Goal: Task Accomplishment & Management: Complete application form

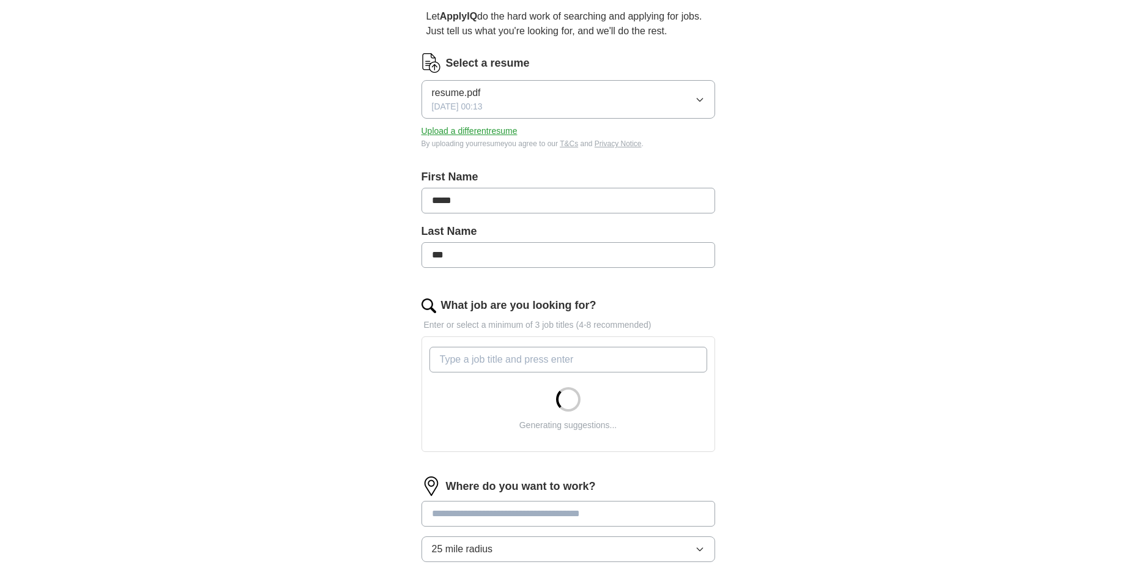
scroll to position [122, 0]
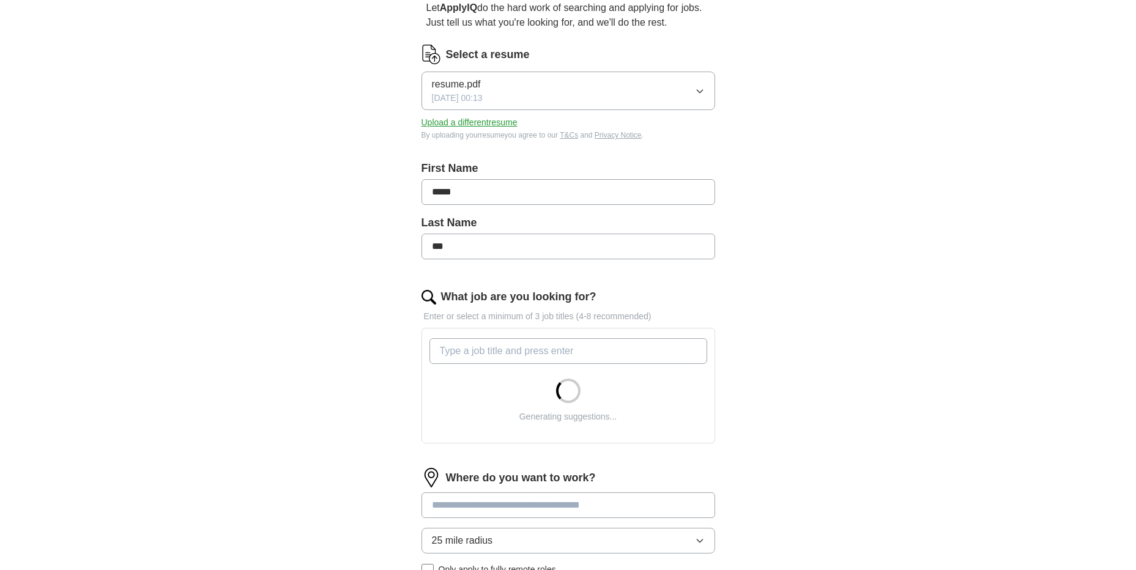
click at [587, 348] on input "What job are you looking for?" at bounding box center [569, 351] width 278 height 26
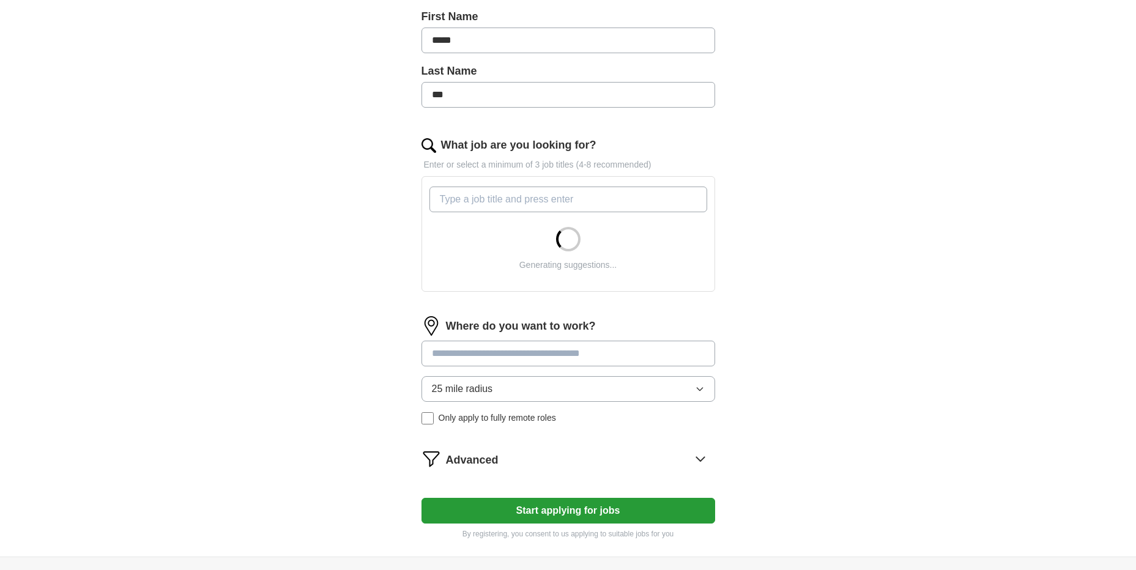
scroll to position [306, 0]
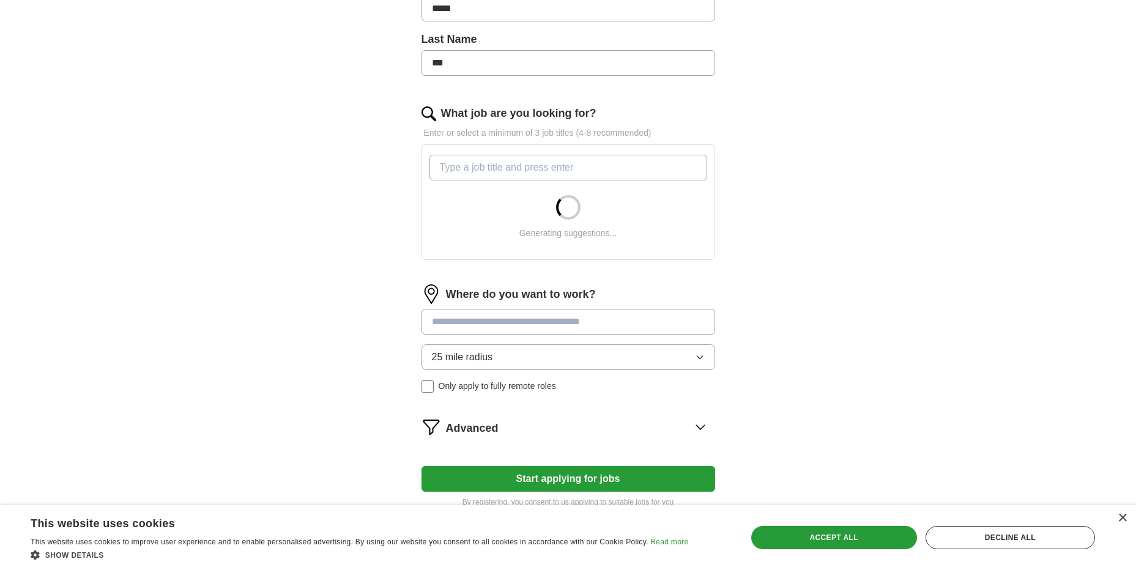
click at [428, 385] on div "25 mile radius Only apply to fully remote roles" at bounding box center [569, 368] width 294 height 48
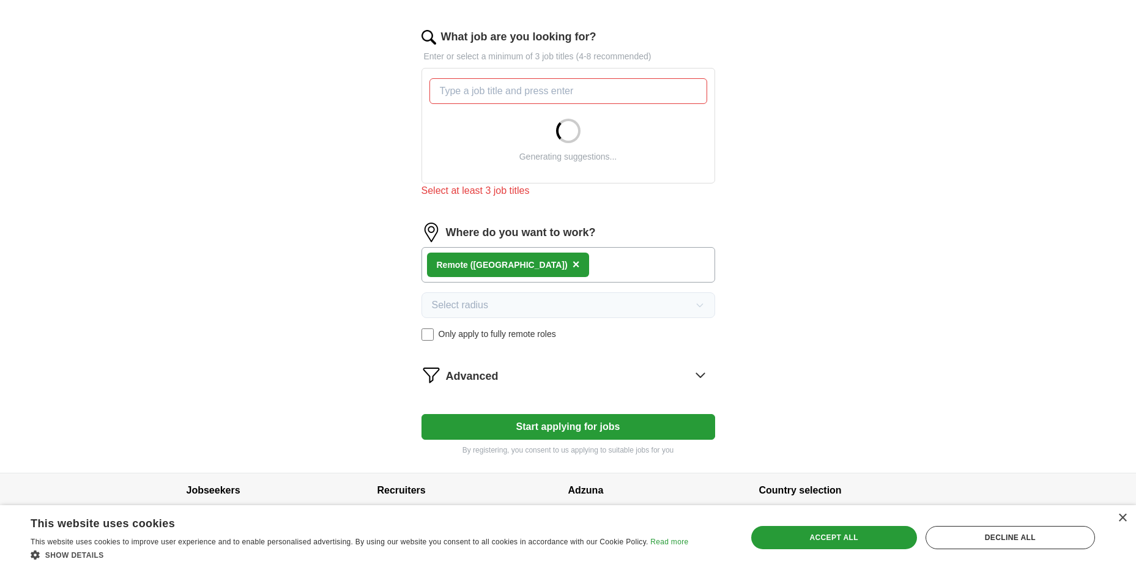
scroll to position [409, 0]
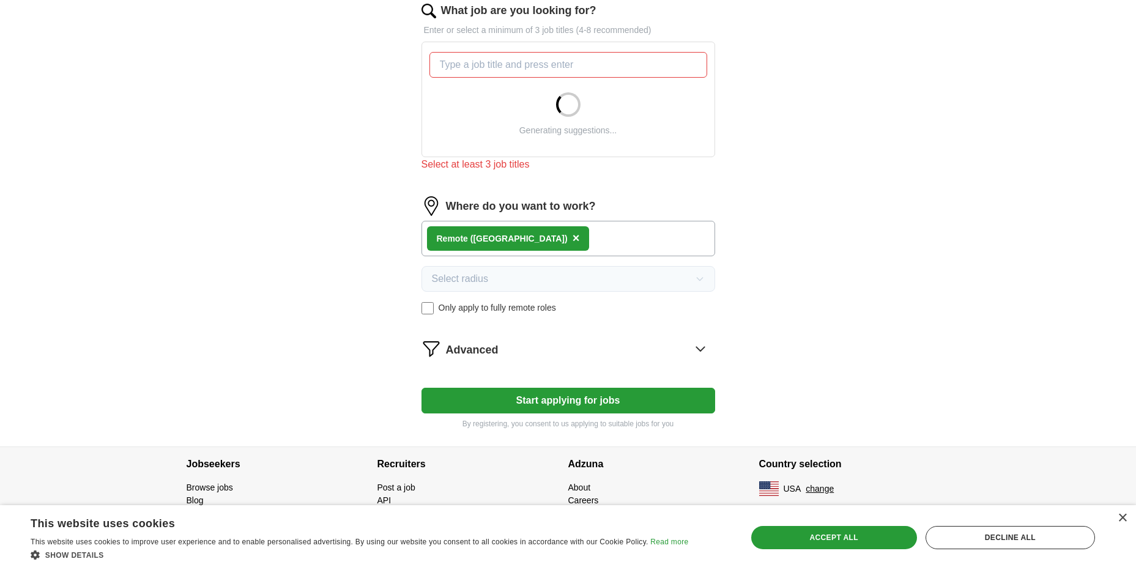
click at [696, 352] on icon at bounding box center [701, 349] width 20 height 20
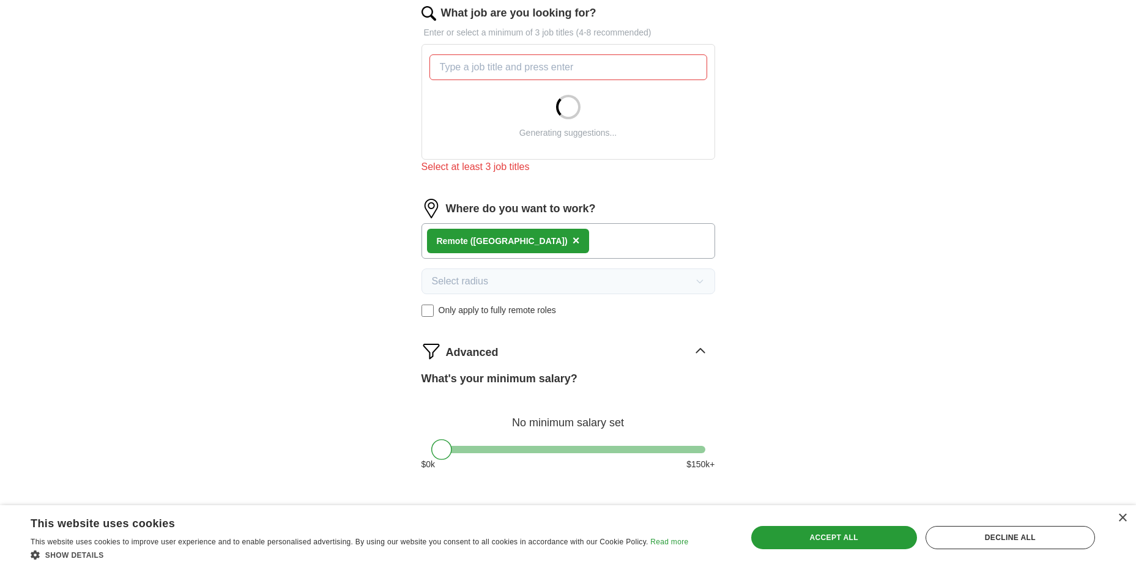
click at [700, 350] on icon at bounding box center [700, 351] width 8 height 4
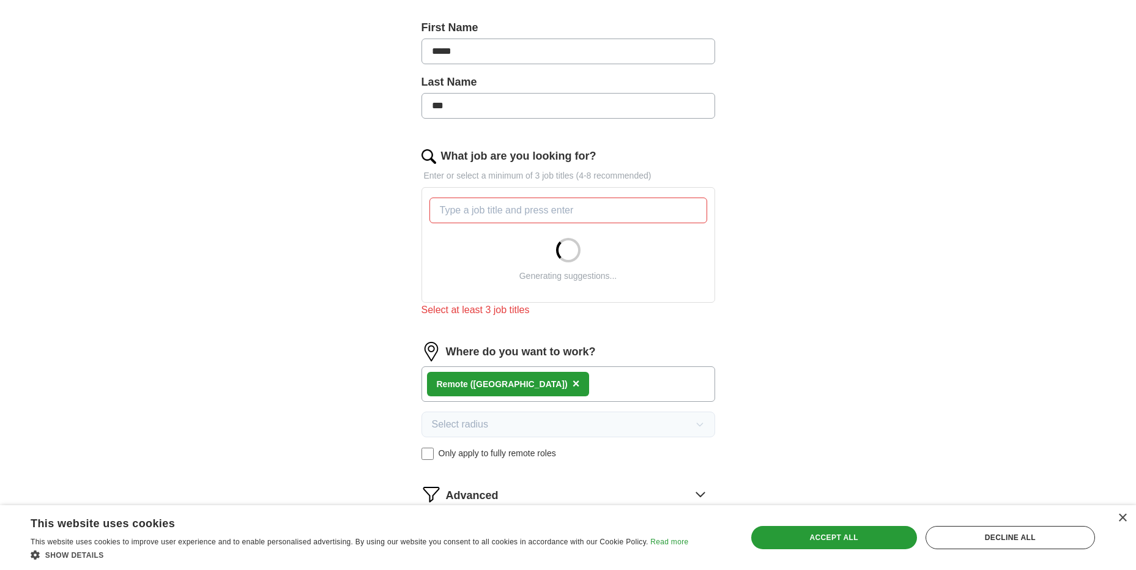
scroll to position [223, 0]
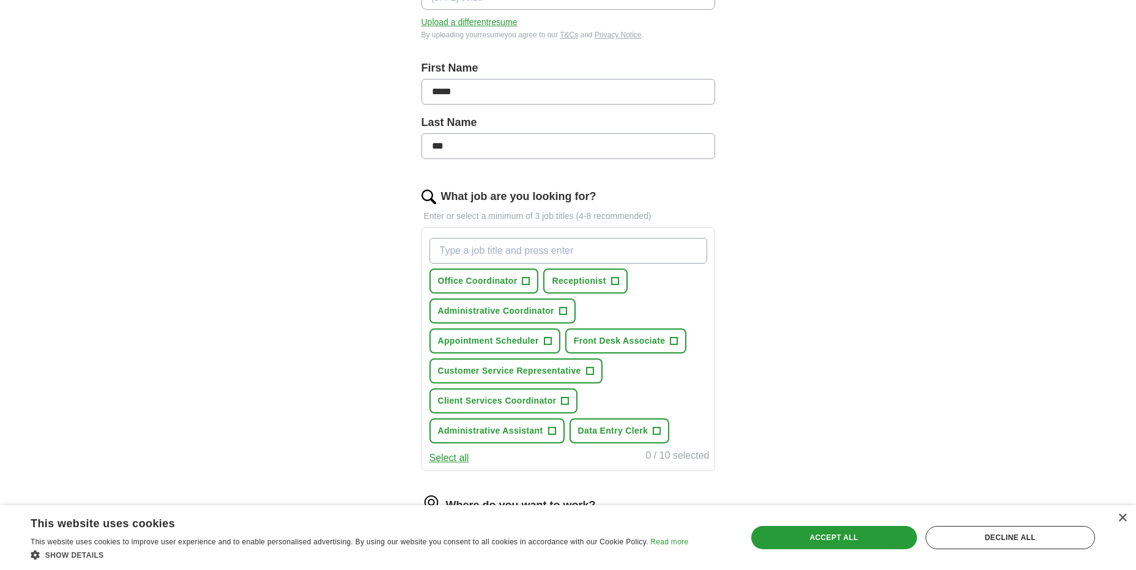
click at [625, 259] on input "What job are you looking for?" at bounding box center [569, 251] width 278 height 26
click at [546, 340] on span "+" at bounding box center [547, 342] width 7 height 10
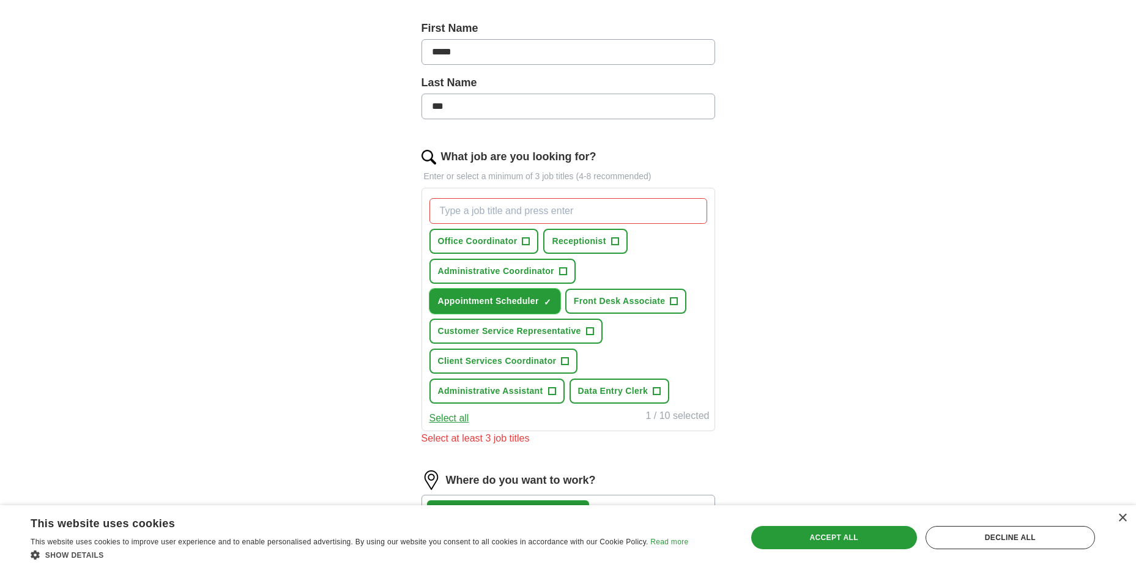
scroll to position [284, 0]
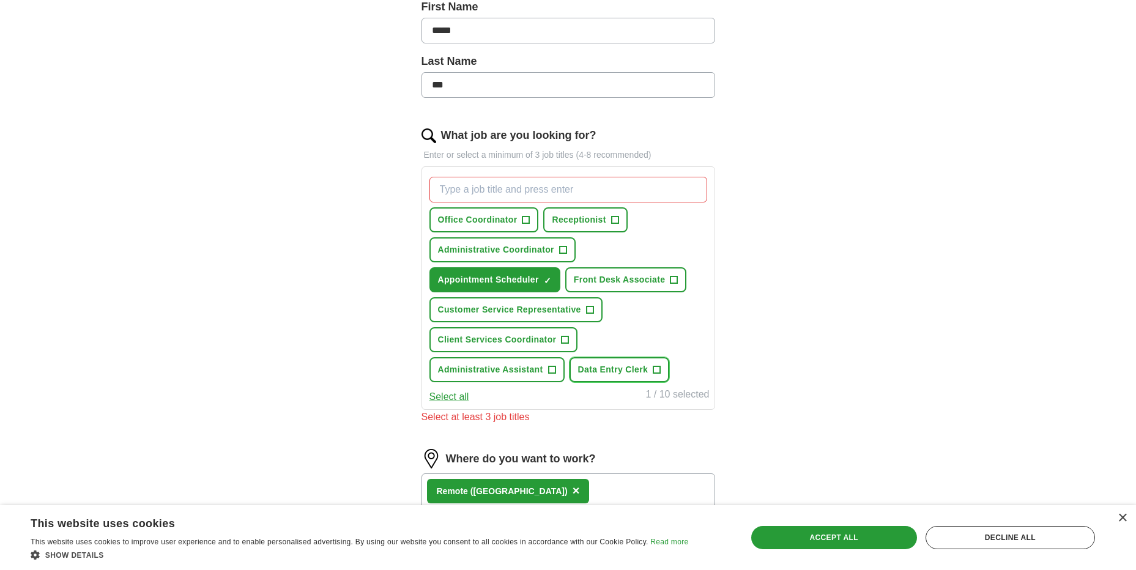
click at [660, 373] on span "+" at bounding box center [656, 370] width 7 height 10
click at [565, 340] on span "+" at bounding box center [565, 340] width 7 height 10
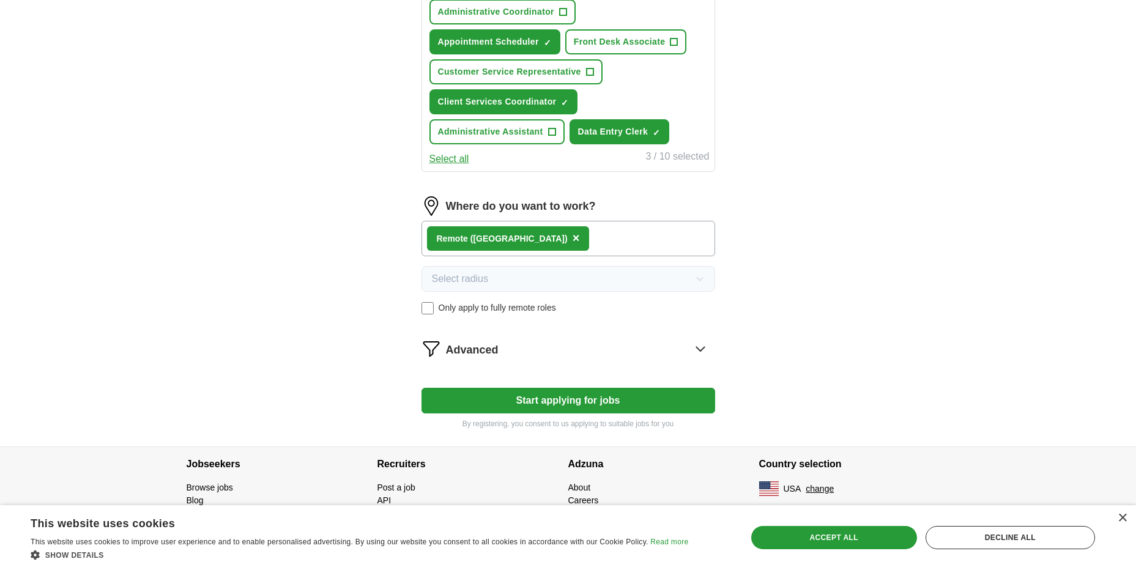
click at [589, 399] on button "Start applying for jobs" at bounding box center [569, 401] width 294 height 26
select select "**"
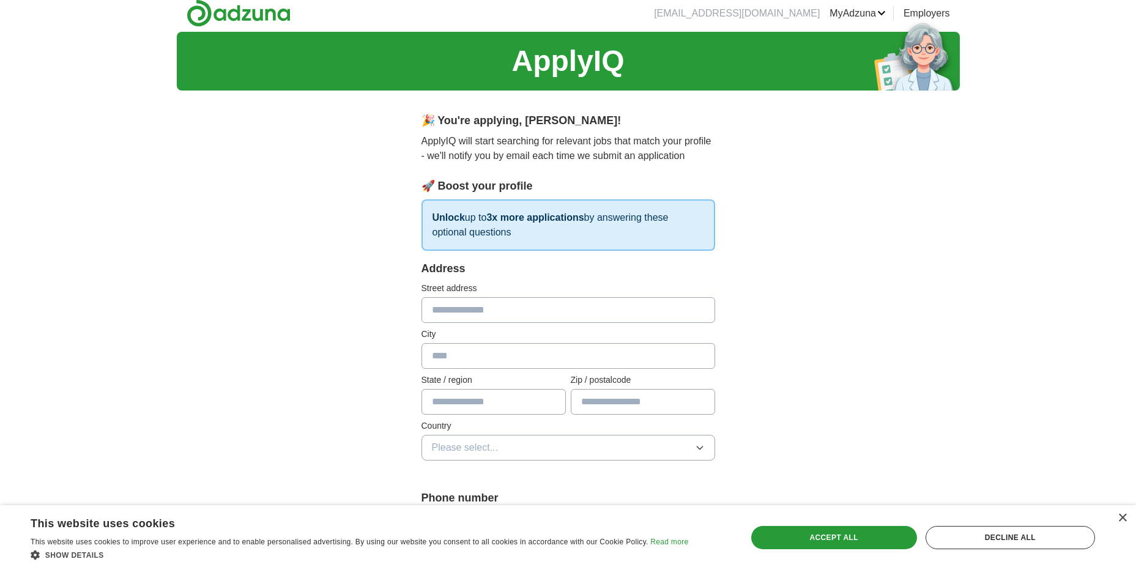
scroll to position [0, 0]
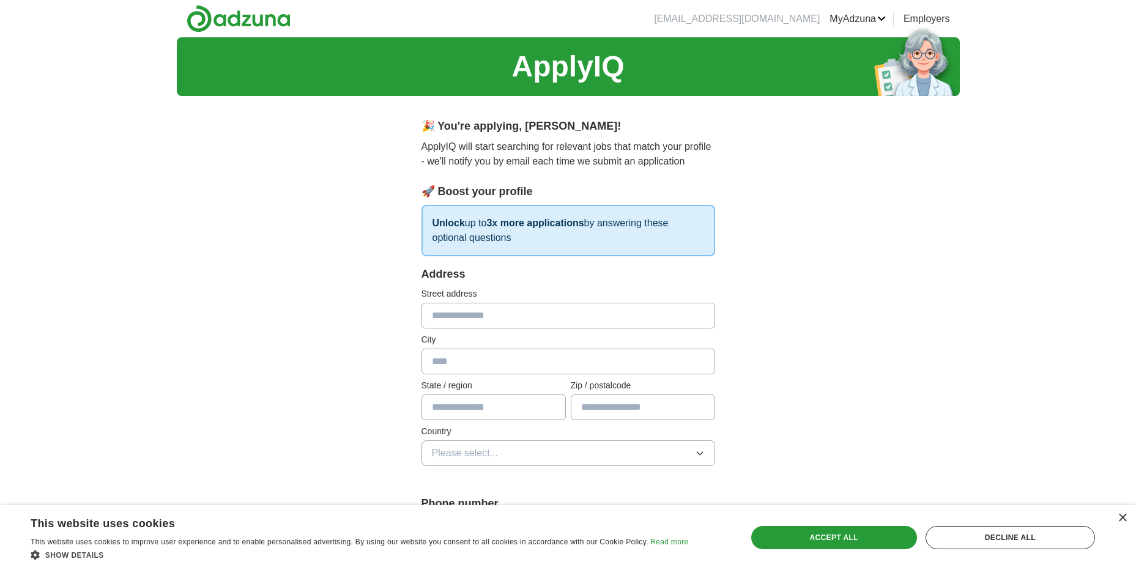
click at [619, 310] on input "text" at bounding box center [569, 316] width 294 height 26
type input "**********"
type input "******"
type input "**"
type input "*****"
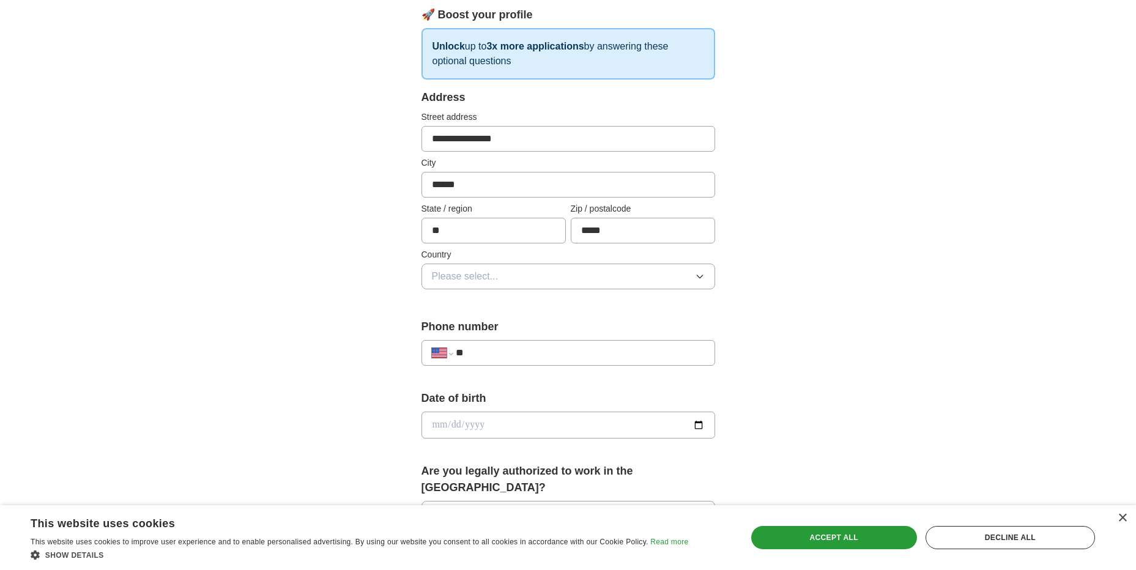
scroll to position [184, 0]
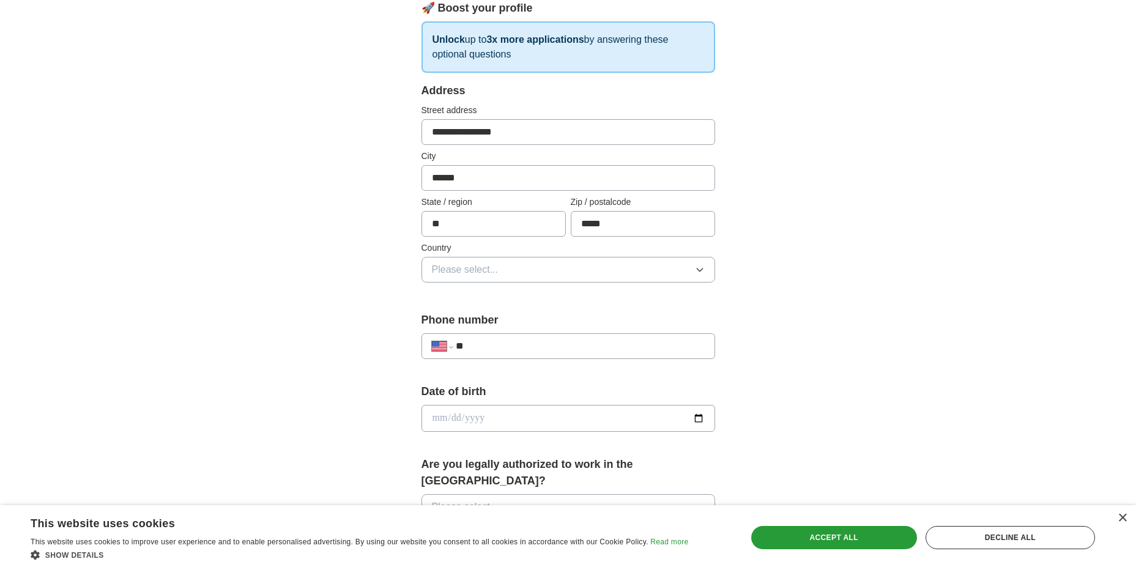
click at [643, 262] on button "Please select..." at bounding box center [569, 270] width 294 height 26
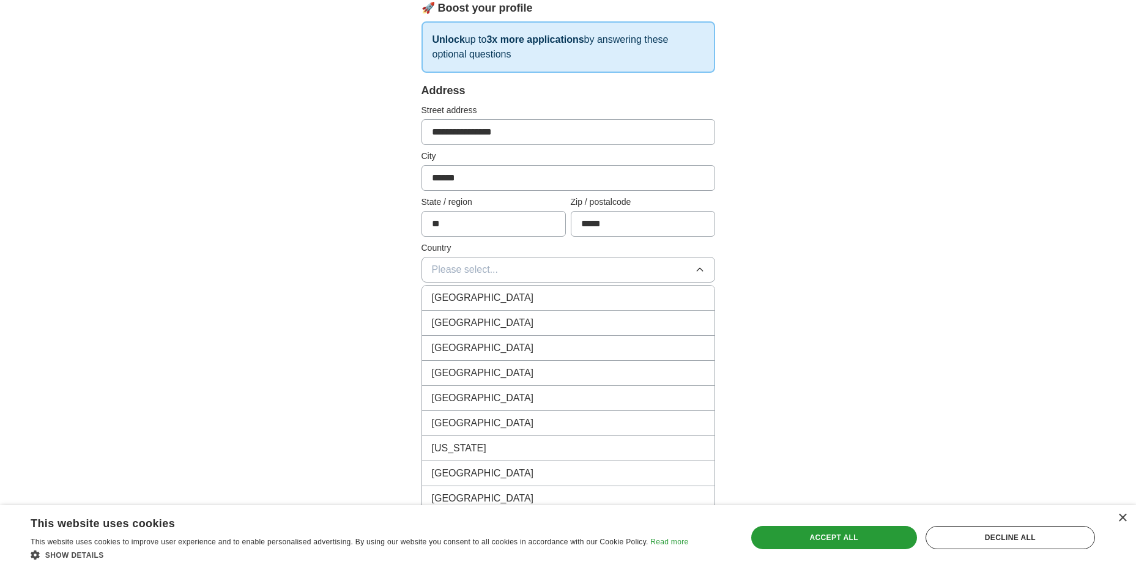
click at [601, 321] on div "[GEOGRAPHIC_DATA]" at bounding box center [568, 323] width 273 height 15
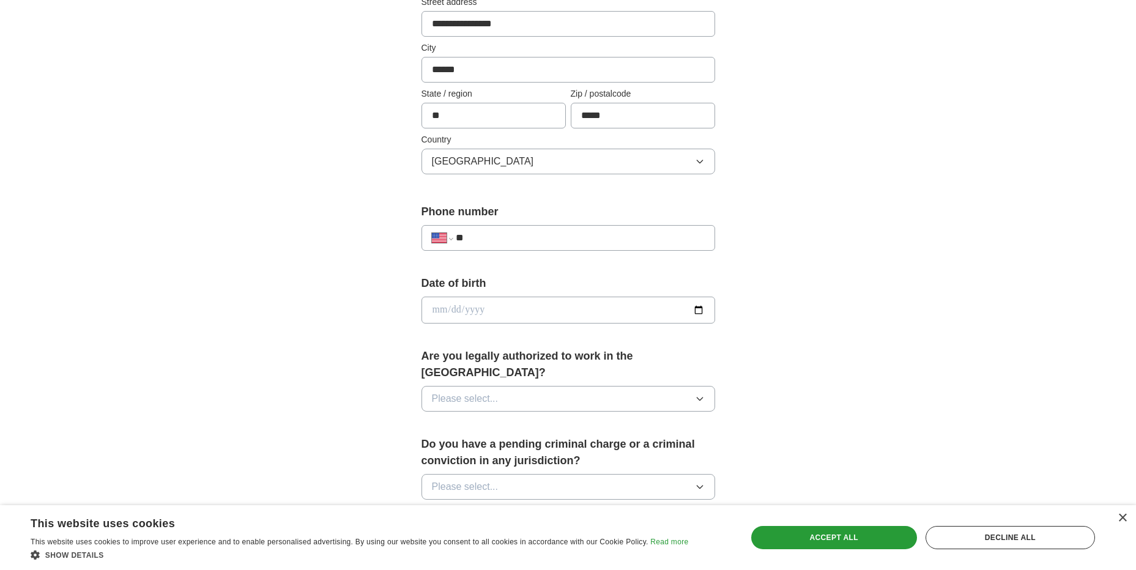
scroll to position [306, 0]
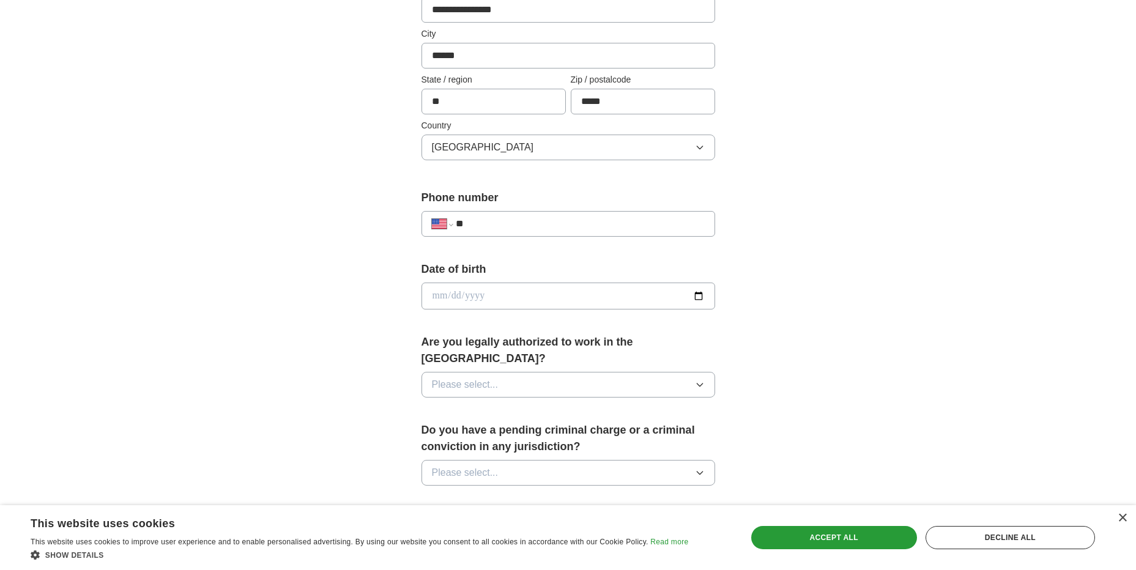
click at [630, 224] on input "**" at bounding box center [580, 224] width 248 height 15
click at [620, 372] on button "Please select..." at bounding box center [569, 385] width 294 height 26
click at [610, 406] on div "Yes" at bounding box center [568, 413] width 273 height 15
click at [696, 299] on input "date" at bounding box center [569, 296] width 294 height 27
click at [764, 318] on div "**********" at bounding box center [569, 323] width 392 height 1046
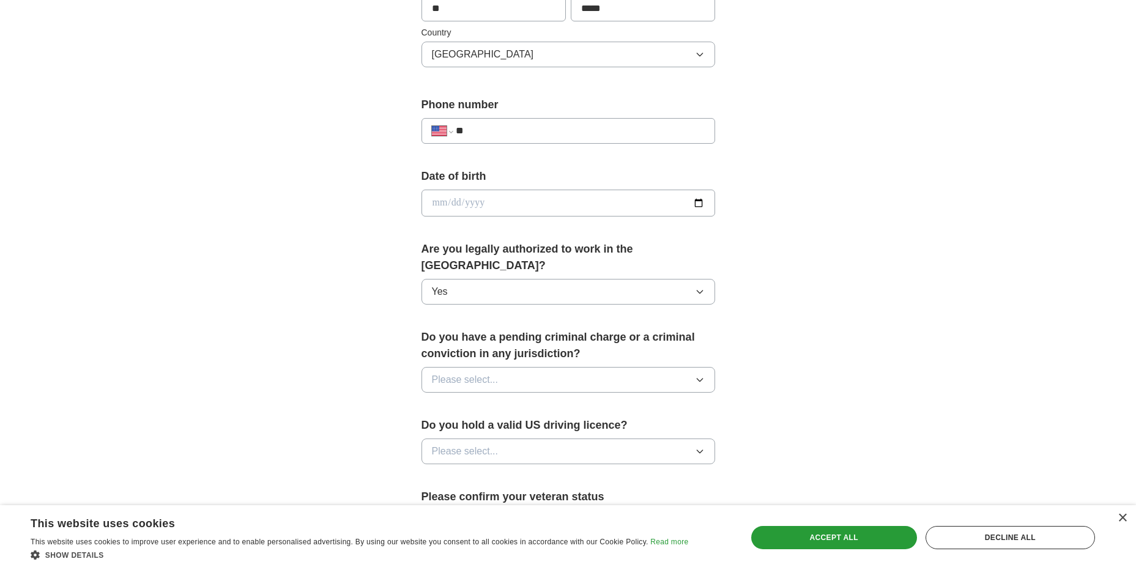
scroll to position [428, 0]
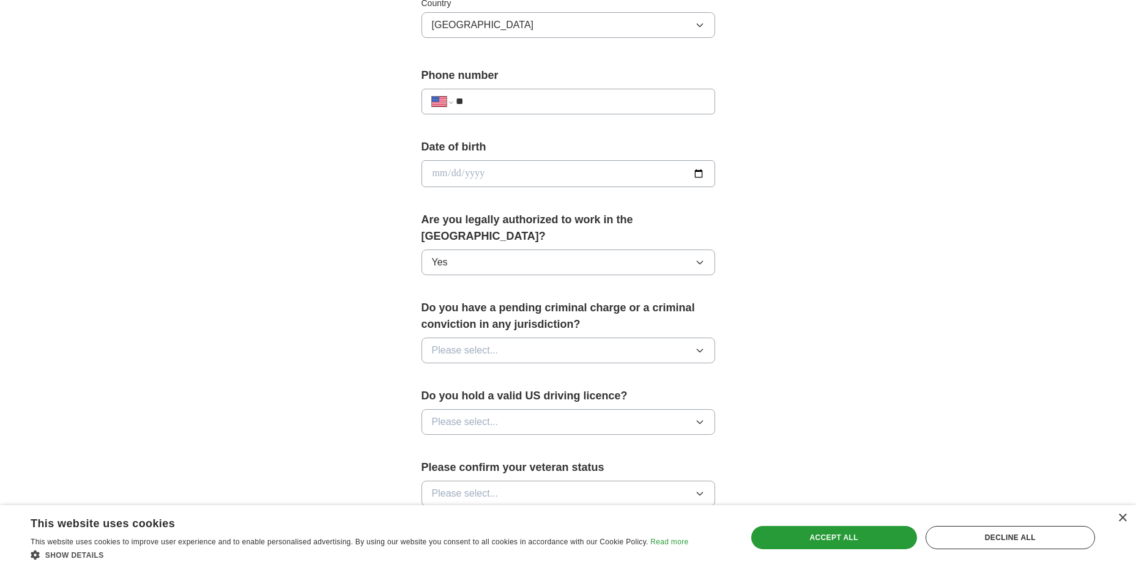
click at [693, 338] on button "Please select..." at bounding box center [569, 351] width 294 height 26
click at [578, 396] on div "No" at bounding box center [568, 403] width 273 height 15
click at [662, 409] on button "Please select..." at bounding box center [569, 422] width 294 height 26
click at [565, 443] on div "Yes" at bounding box center [568, 450] width 273 height 15
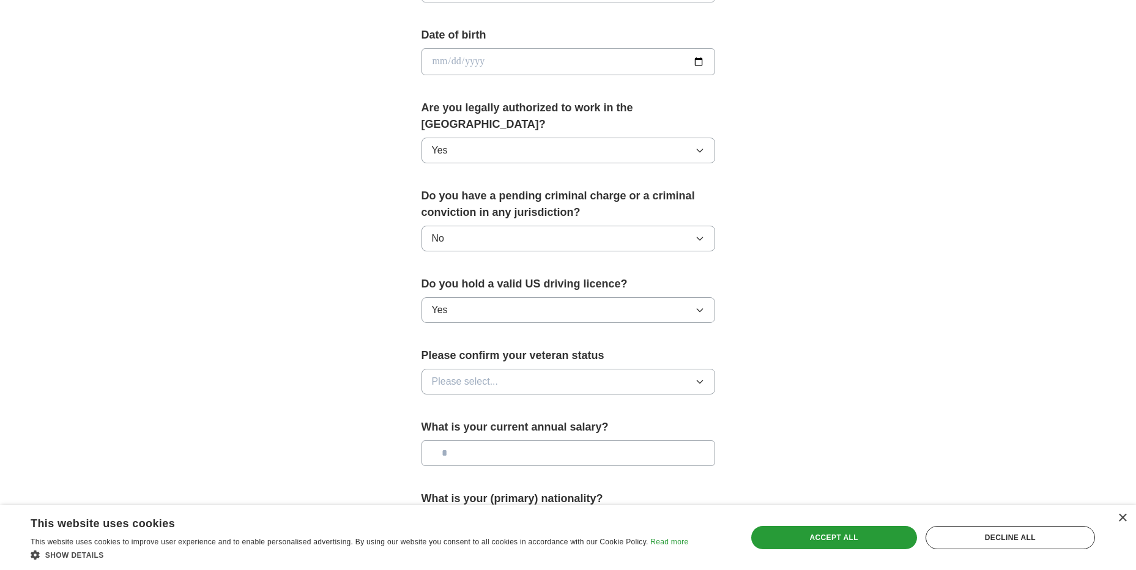
scroll to position [551, 0]
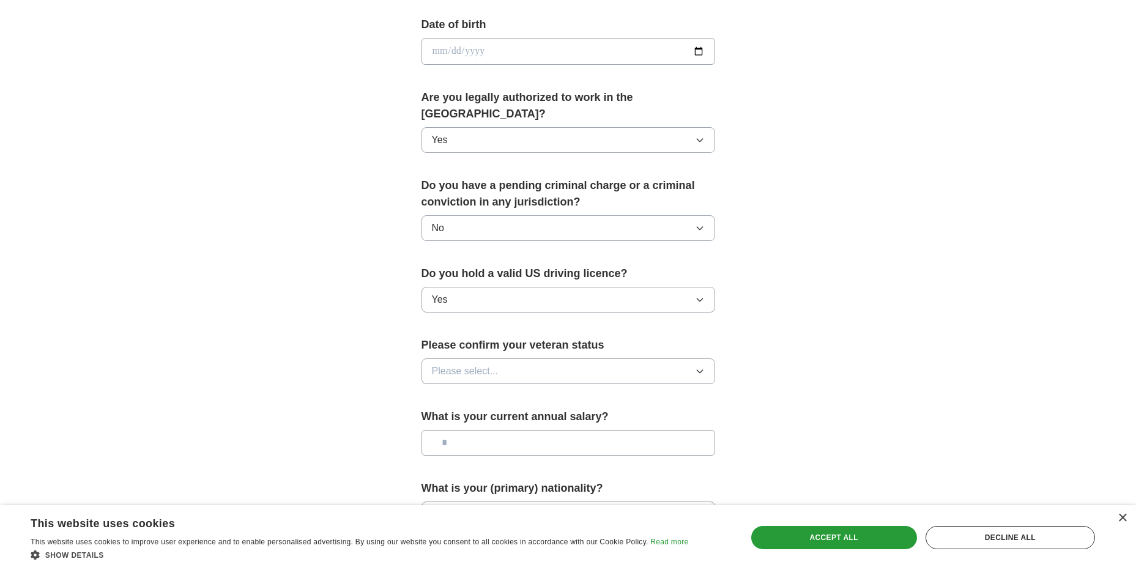
click at [644, 359] on button "Please select..." at bounding box center [569, 372] width 294 height 26
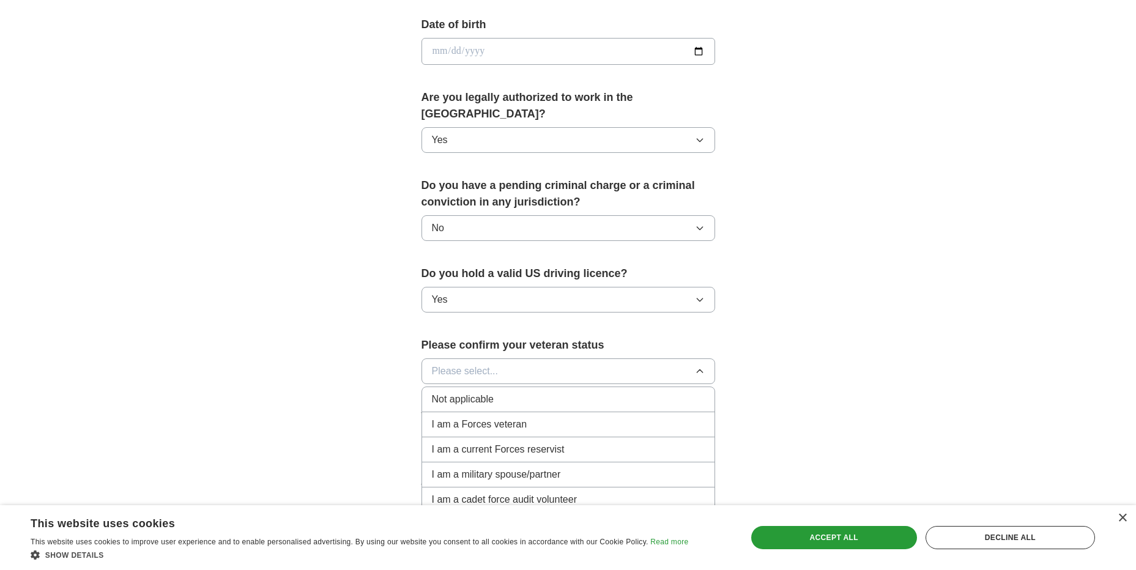
scroll to position [612, 0]
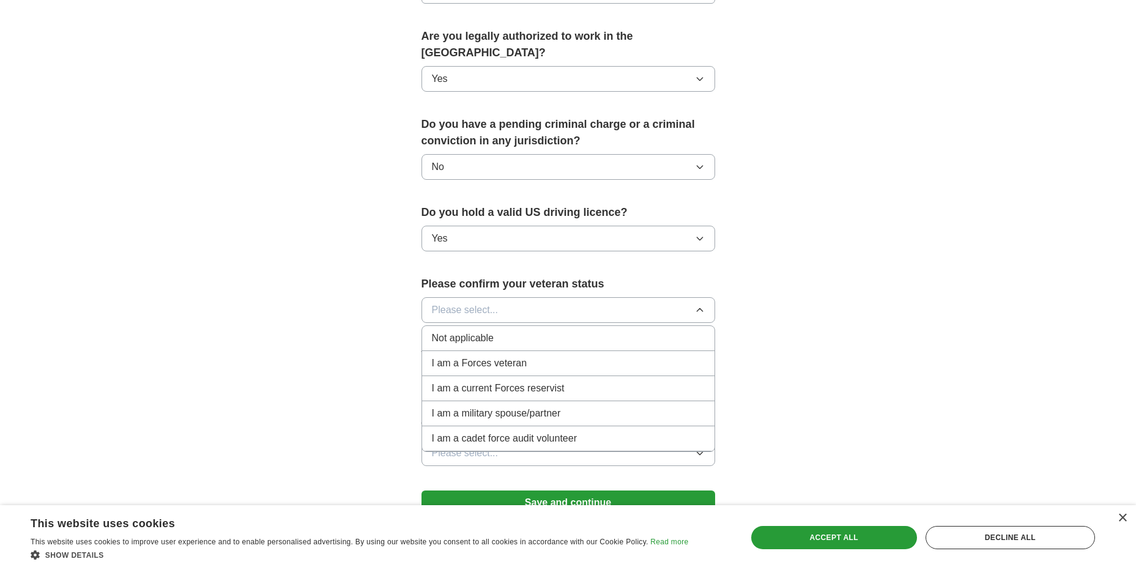
click at [619, 331] on div "Not applicable" at bounding box center [568, 338] width 273 height 15
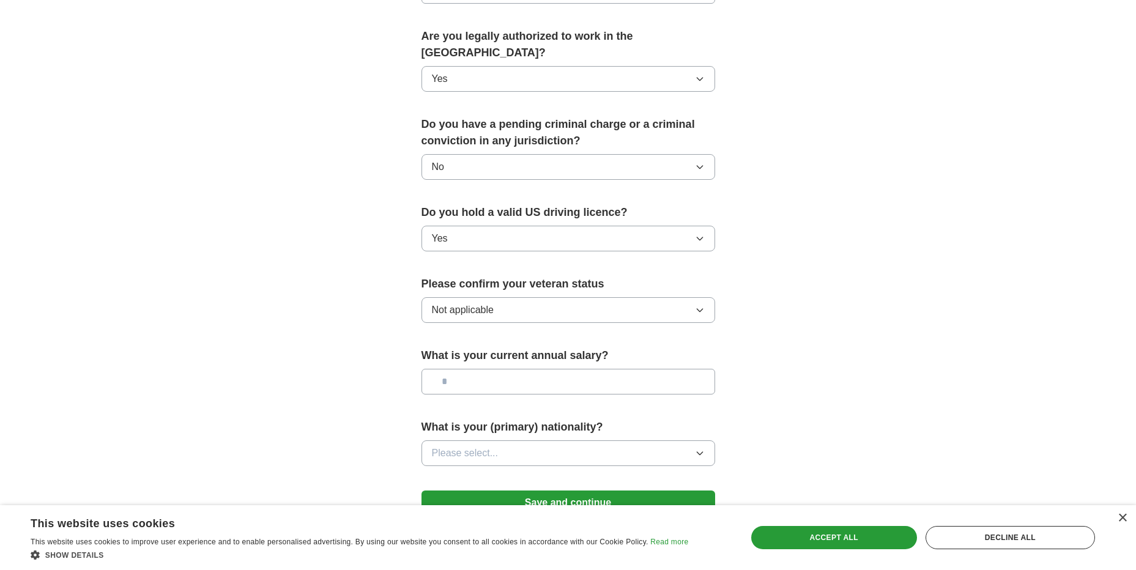
scroll to position [673, 0]
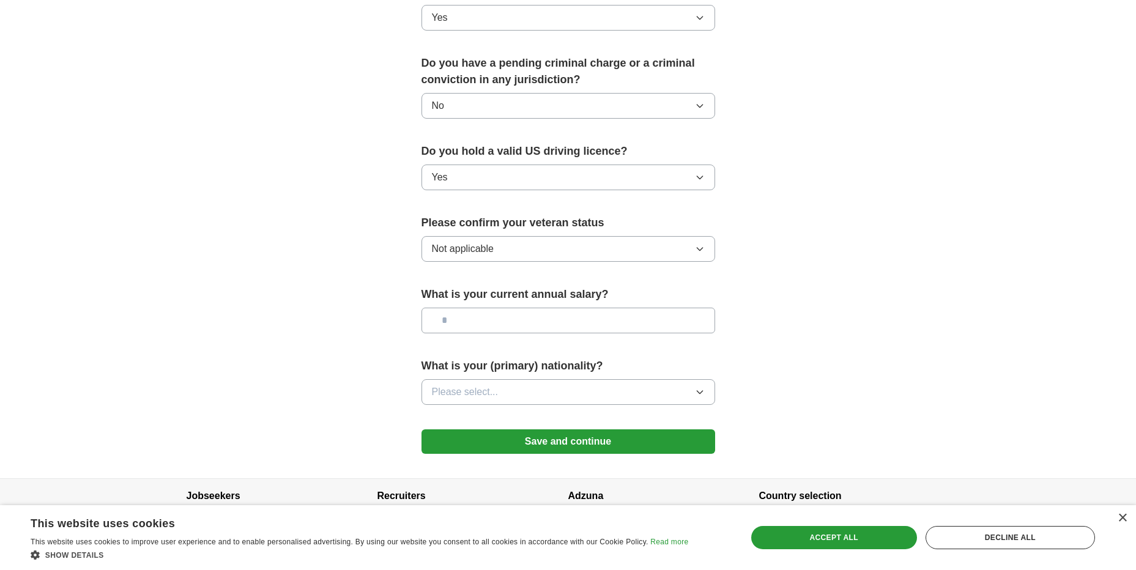
click at [630, 379] on button "Please select..." at bounding box center [569, 392] width 294 height 26
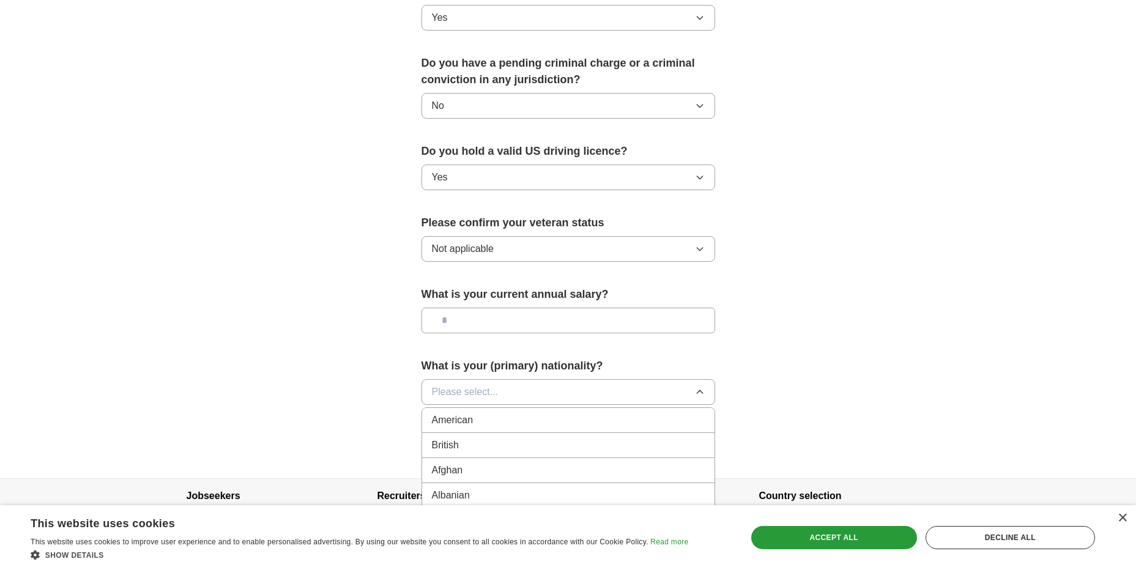
click at [632, 413] on div "American" at bounding box center [568, 420] width 273 height 15
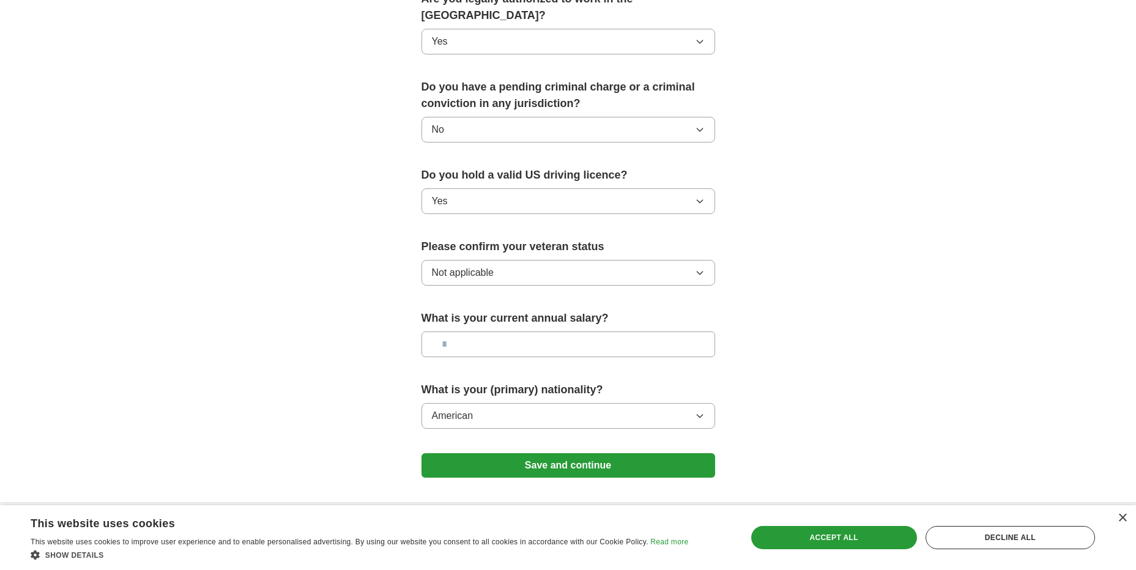
scroll to position [688, 0]
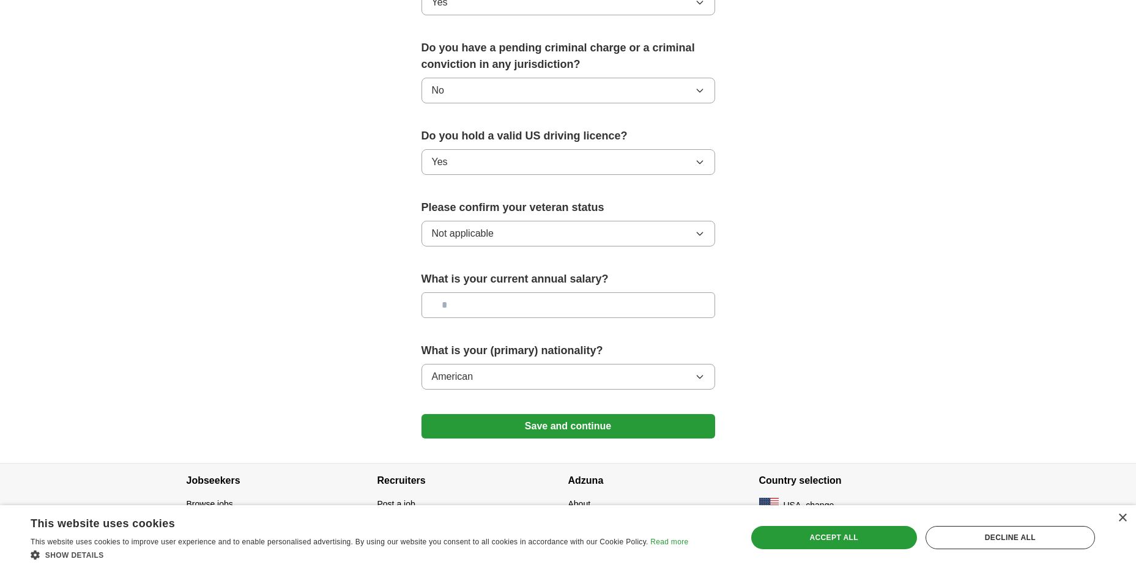
click at [619, 414] on button "Save and continue" at bounding box center [569, 426] width 294 height 24
